Goal: Information Seeking & Learning: Learn about a topic

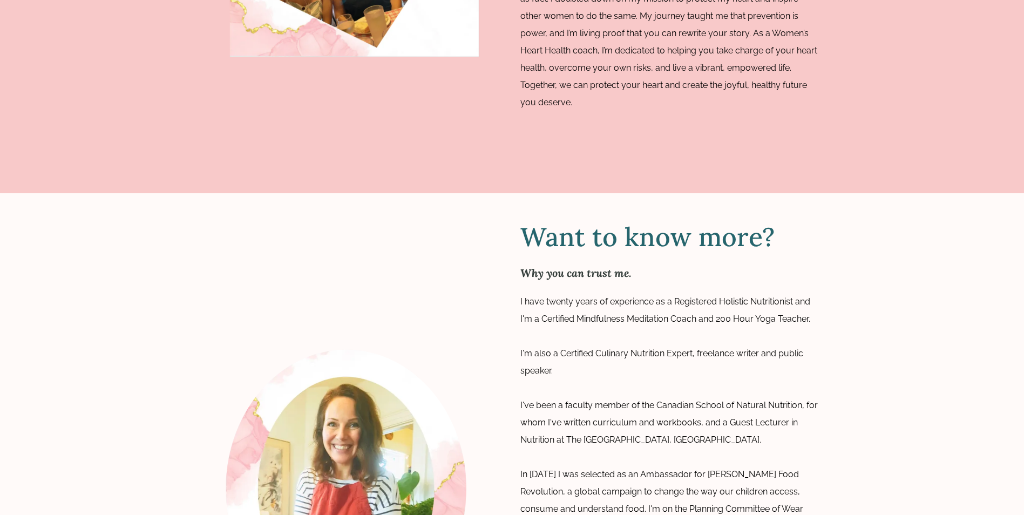
scroll to position [1296, 0]
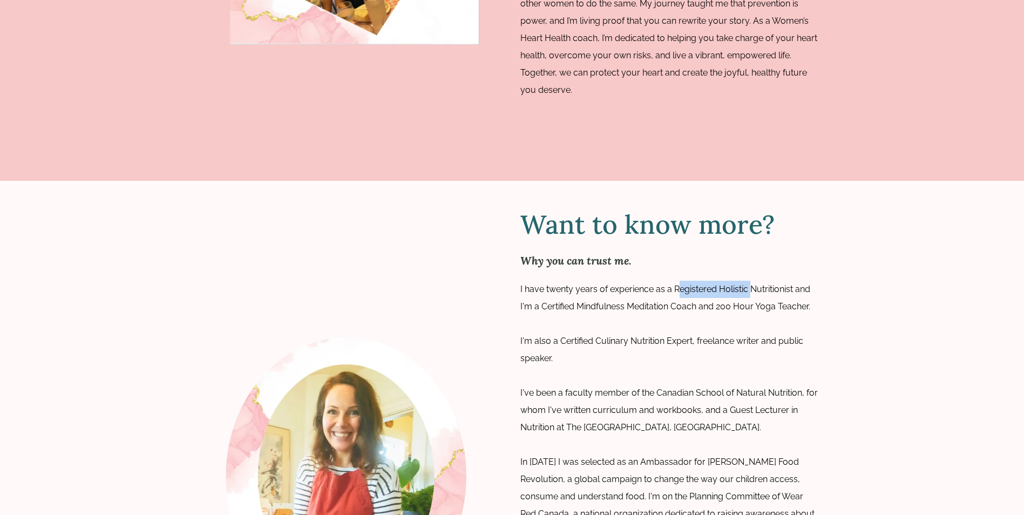
drag, startPoint x: 678, startPoint y: 250, endPoint x: 752, endPoint y: 255, distance: 74.1
click at [752, 281] on p "I have twenty years of experience as a Registered Holistic Nutritionist and I'm…" at bounding box center [670, 298] width 300 height 35
drag, startPoint x: 752, startPoint y: 255, endPoint x: 669, endPoint y: 283, distance: 87.2
click at [669, 315] on p at bounding box center [670, 323] width 300 height 17
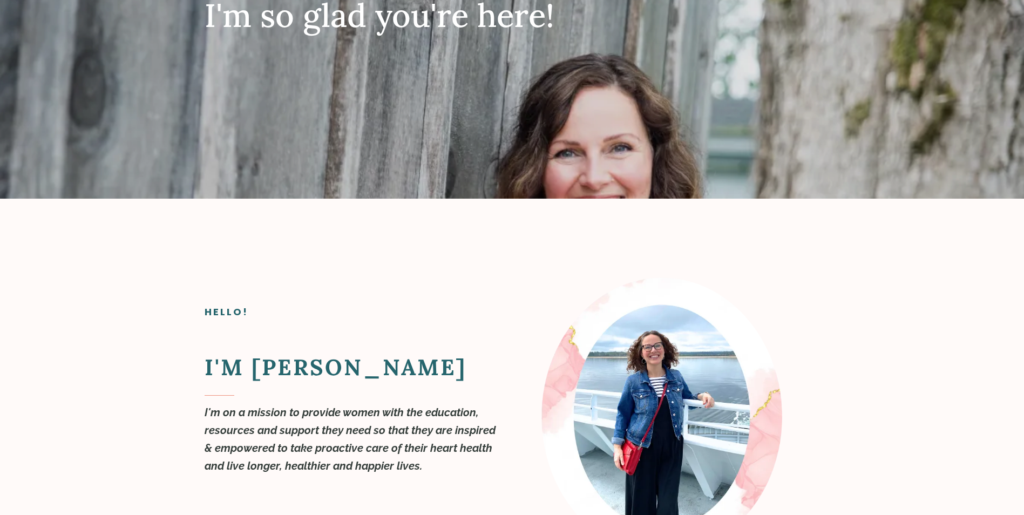
scroll to position [0, 0]
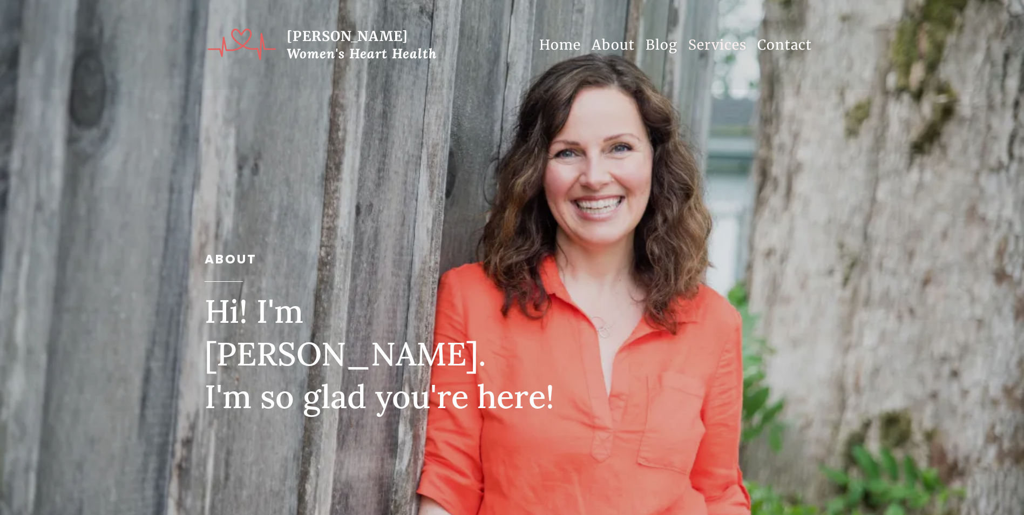
click at [713, 40] on link "Services" at bounding box center [717, 45] width 69 height 33
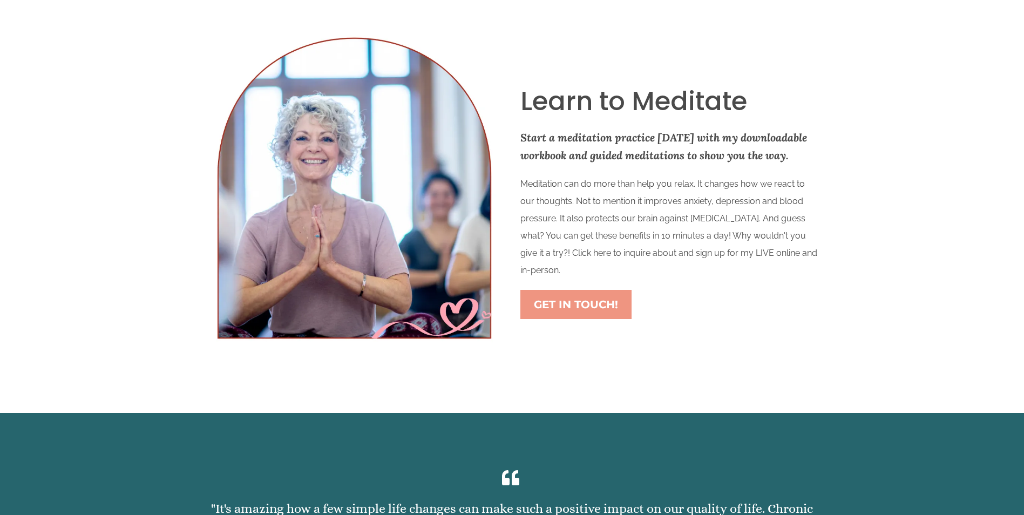
scroll to position [1134, 0]
